Goal: Information Seeking & Learning: Get advice/opinions

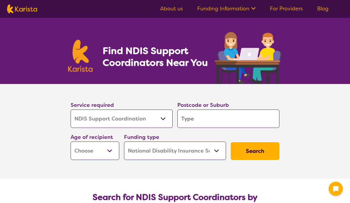
select select "NDIS Support Coordination"
select select "NDIS"
select select "NDIS Support Coordination"
select select "NDIS"
click at [197, 119] on input "search" at bounding box center [228, 118] width 102 height 18
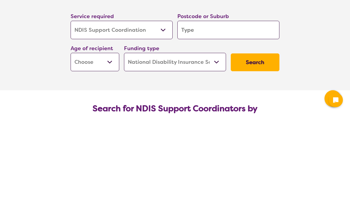
type input "6"
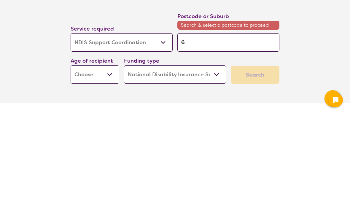
type input "61"
type input "616"
type input "6164"
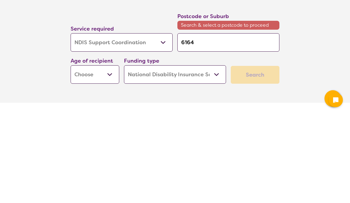
type input "6164"
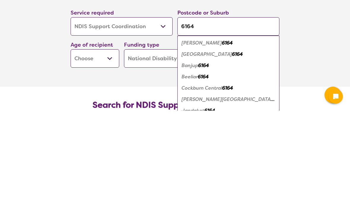
type input "6164"
click at [102, 141] on select "Early Childhood - 0 to 9 Child - 10 to 11 Adolescent - 12 to 17 Adult - 18 to 6…" at bounding box center [95, 150] width 49 height 18
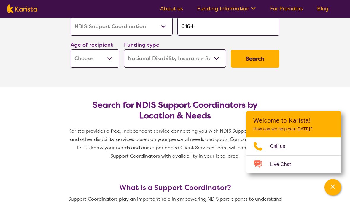
click at [109, 56] on select "Early Childhood - 0 to 9 Child - 10 to 11 Adolescent - 12 to 17 Adult - 18 to 6…" at bounding box center [95, 58] width 49 height 18
select select "AD"
click at [216, 56] on select "Home Care Package (HCP) National Disability Insurance Scheme (NDIS) I don't know" at bounding box center [175, 58] width 102 height 18
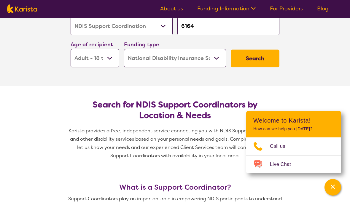
click at [252, 58] on button "Search" at bounding box center [255, 59] width 49 height 18
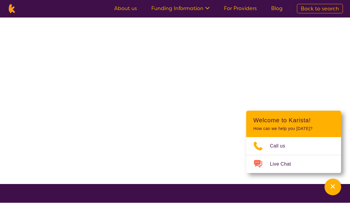
scroll to position [1, 0]
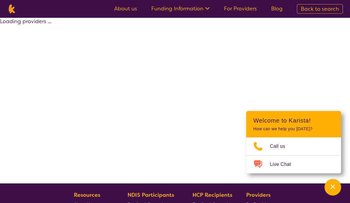
select select "by_score"
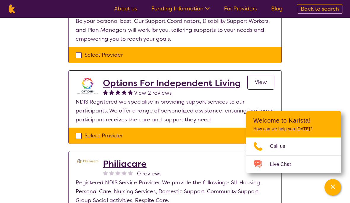
scroll to position [86, 0]
click at [262, 76] on link "View" at bounding box center [260, 82] width 27 height 15
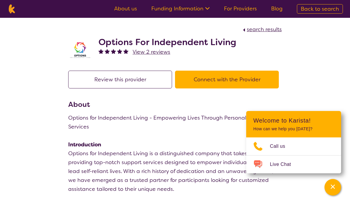
scroll to position [87, 0]
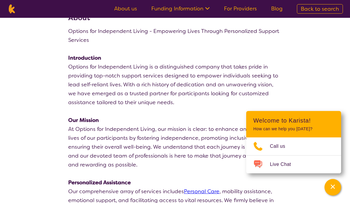
select select "by_score"
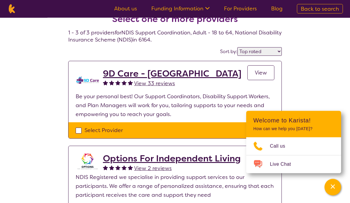
scroll to position [0, 0]
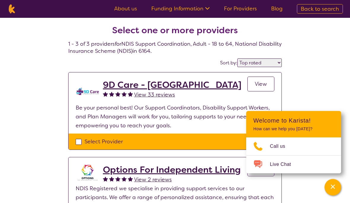
click at [117, 95] on img at bounding box center [117, 93] width 5 height 5
click at [157, 94] on span "View 33 reviews" at bounding box center [154, 94] width 41 height 7
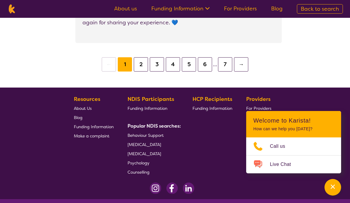
scroll to position [742, 0]
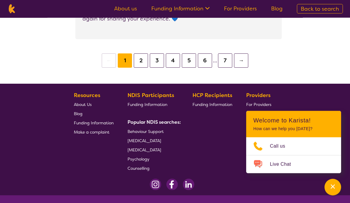
click at [192, 61] on button "5" at bounding box center [189, 61] width 14 height 14
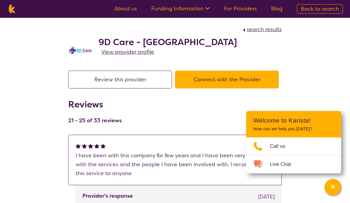
click at [149, 49] on span "View provider profile" at bounding box center [127, 51] width 53 height 7
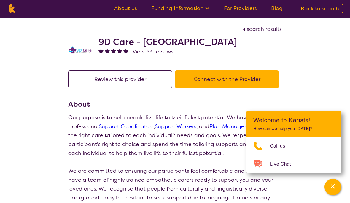
scroll to position [1, 0]
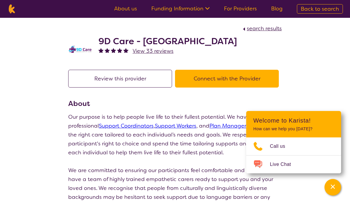
click at [141, 7] on ul "About us Funding Information NDIS - National Disability Insurance Scheme HCP - …" at bounding box center [198, 8] width 183 height 9
click at [207, 5] on icon at bounding box center [206, 8] width 6 height 6
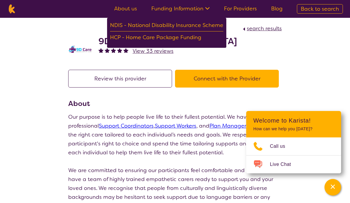
click at [326, 9] on span "Back to search" at bounding box center [320, 8] width 38 height 7
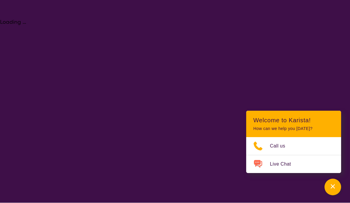
select select "NDIS Support Coordination"
select select "AD"
select select "NDIS"
select select "NDIS Support Coordination"
select select "AD"
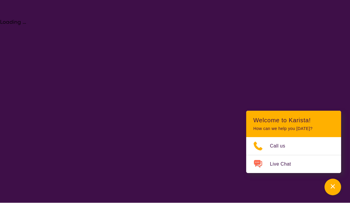
select select "NDIS"
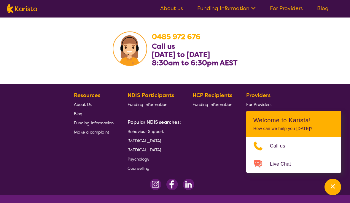
scroll to position [1222, 0]
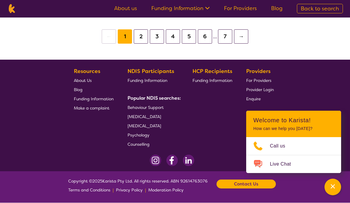
scroll to position [1, 0]
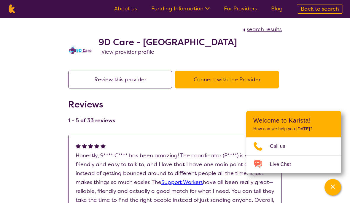
scroll to position [768, 0]
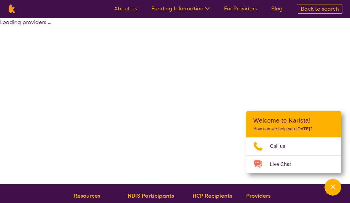
select select "by_score"
